Goal: Task Accomplishment & Management: Complete application form

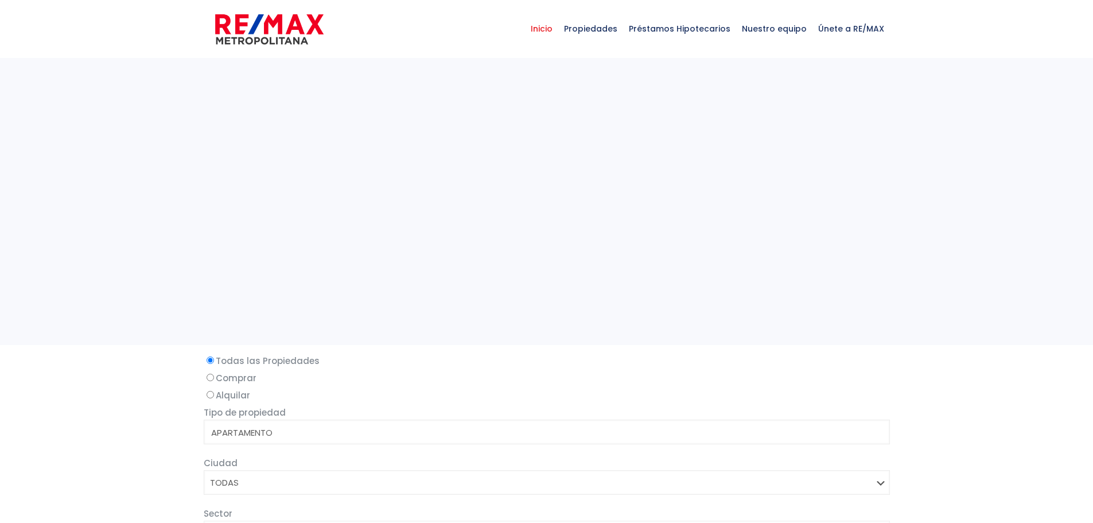
select select
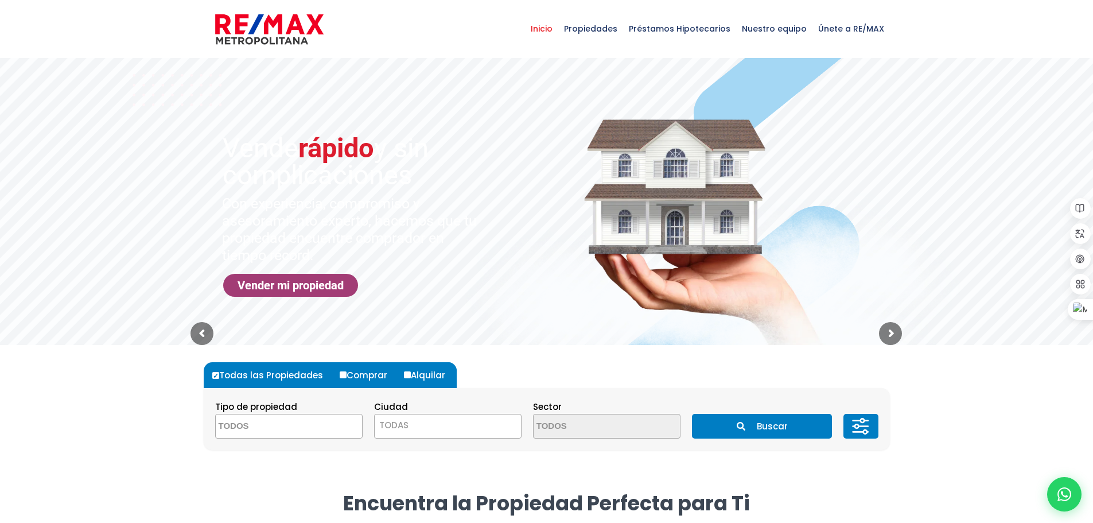
click at [290, 286] on link "Vender mi propiedad" at bounding box center [290, 285] width 135 height 23
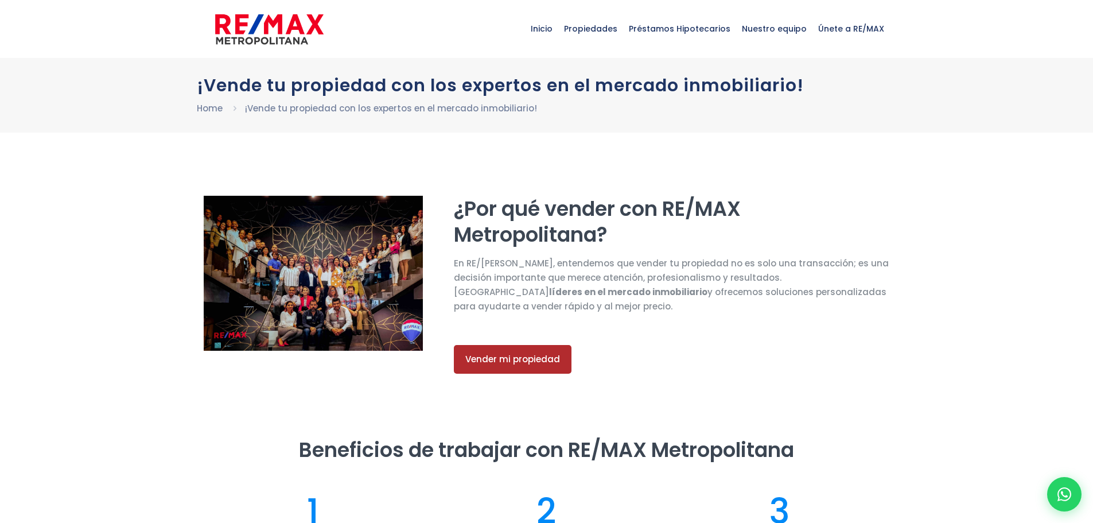
select select "DO"
click at [546, 28] on span "Inicio" at bounding box center [541, 28] width 33 height 34
click at [596, 26] on span "Propiedades" at bounding box center [590, 28] width 65 height 34
click at [601, 34] on span "Propiedades" at bounding box center [590, 28] width 65 height 34
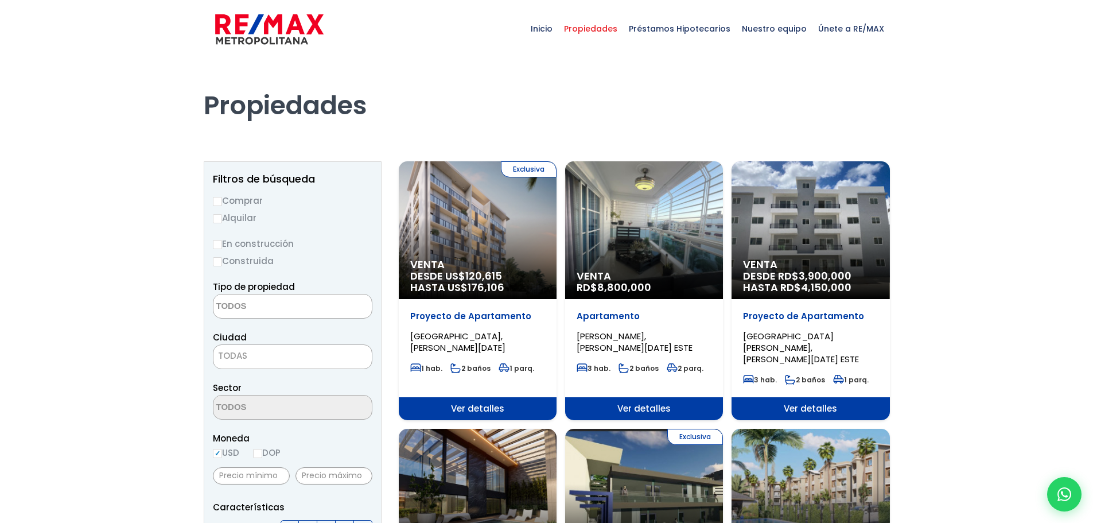
select select
